Goal: Task Accomplishment & Management: Manage account settings

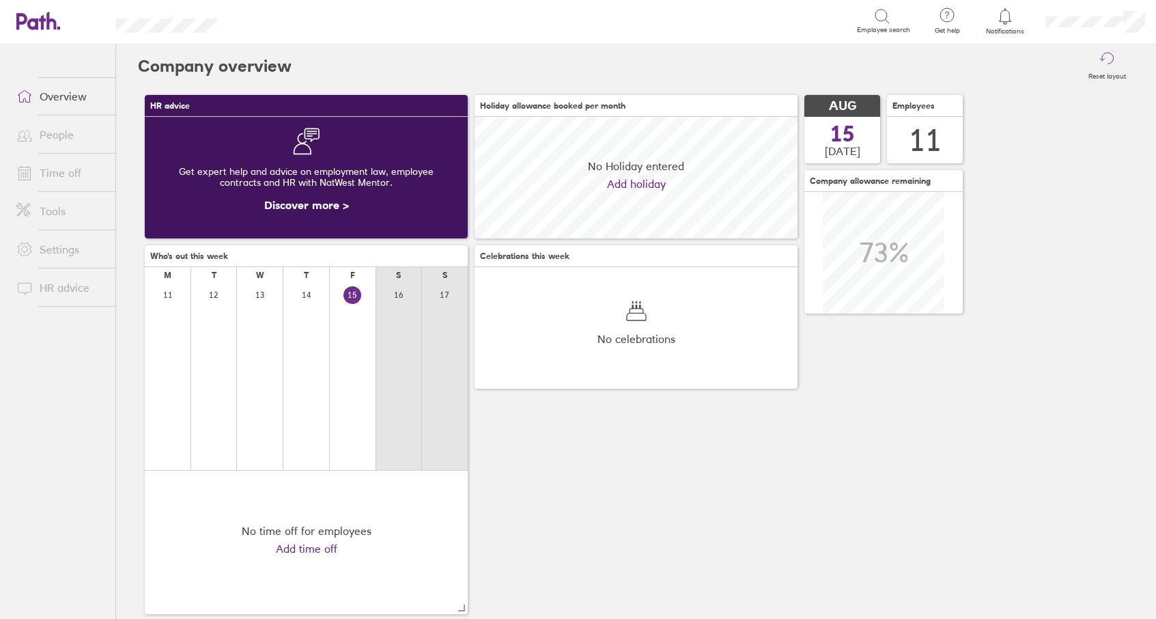
scroll to position [122, 323]
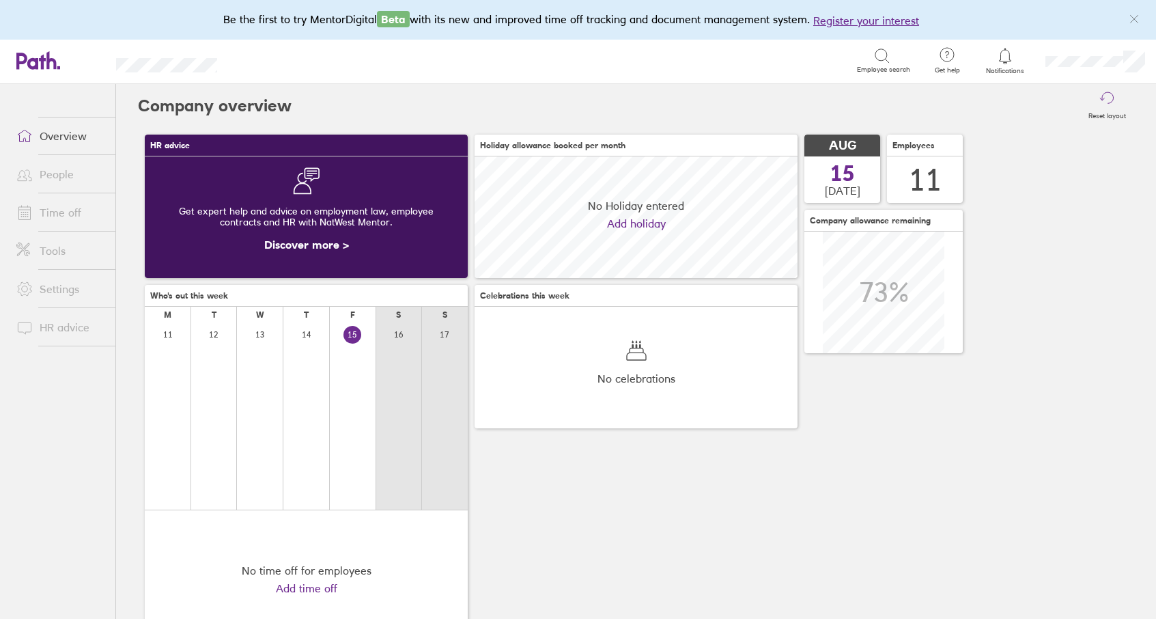
click at [63, 175] on link "People" at bounding box center [60, 173] width 110 height 27
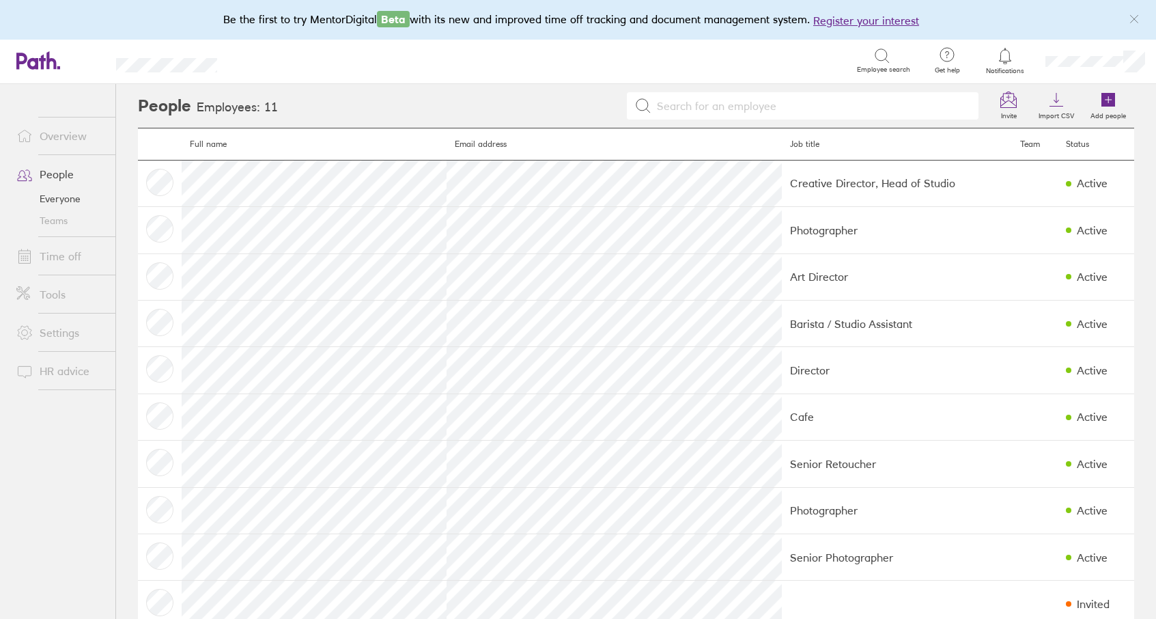
click at [66, 255] on link "Time off" at bounding box center [60, 255] width 110 height 27
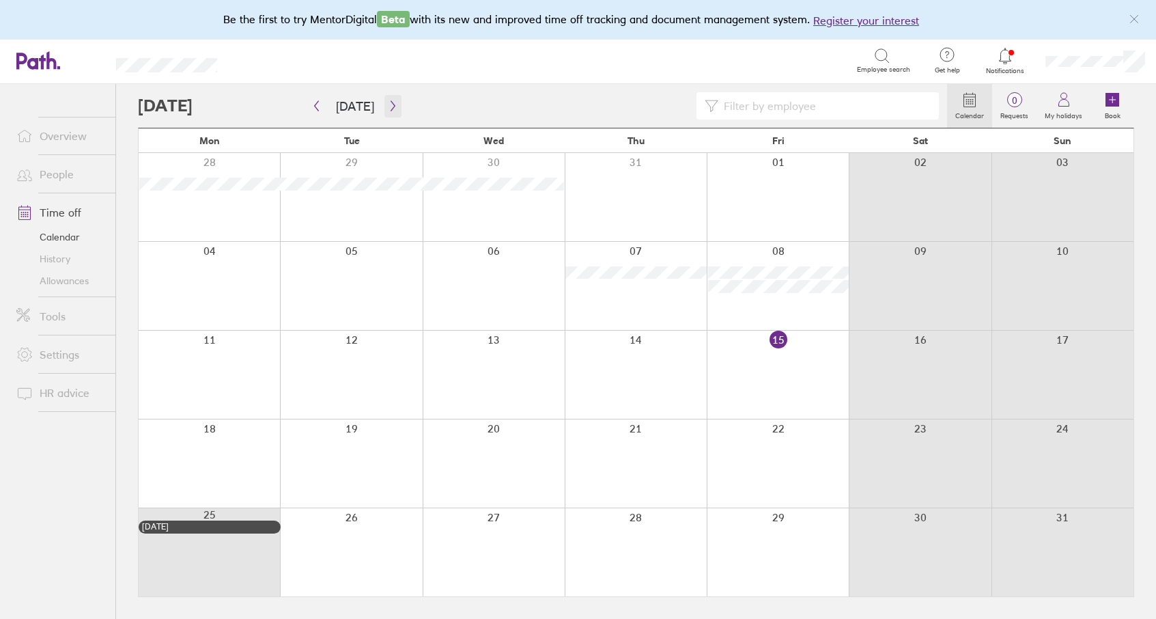
click at [388, 107] on icon "button" at bounding box center [393, 105] width 10 height 11
